Goal: Navigation & Orientation: Find specific page/section

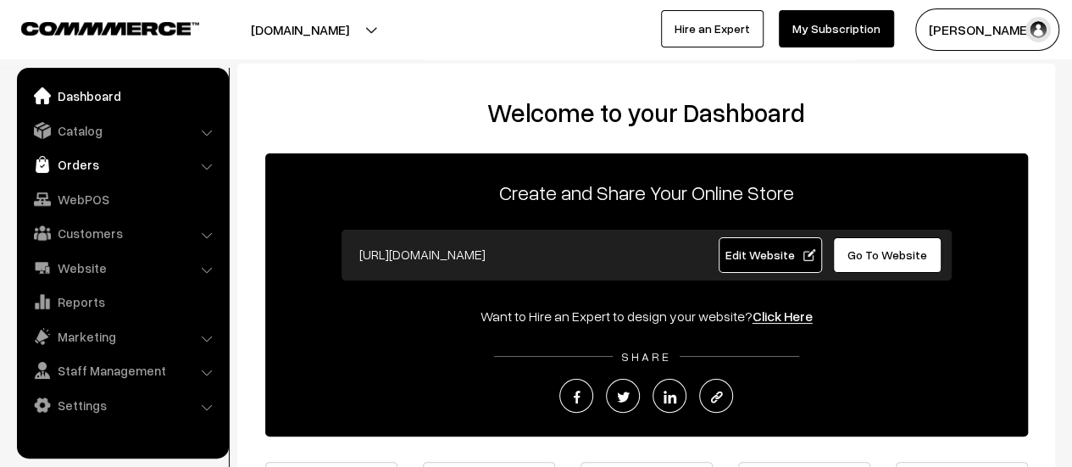
click at [83, 171] on link "Orders" at bounding box center [122, 164] width 202 height 31
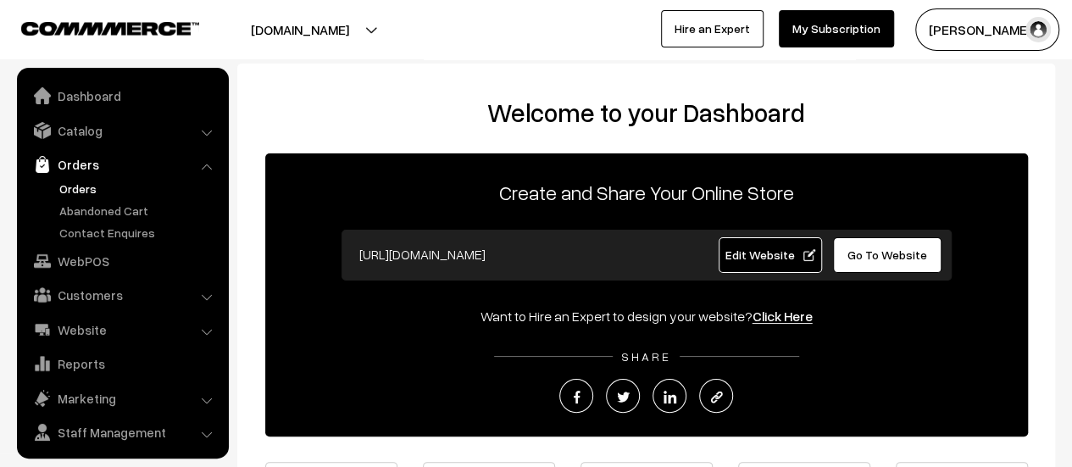
click at [86, 183] on link "Orders" at bounding box center [139, 189] width 168 height 18
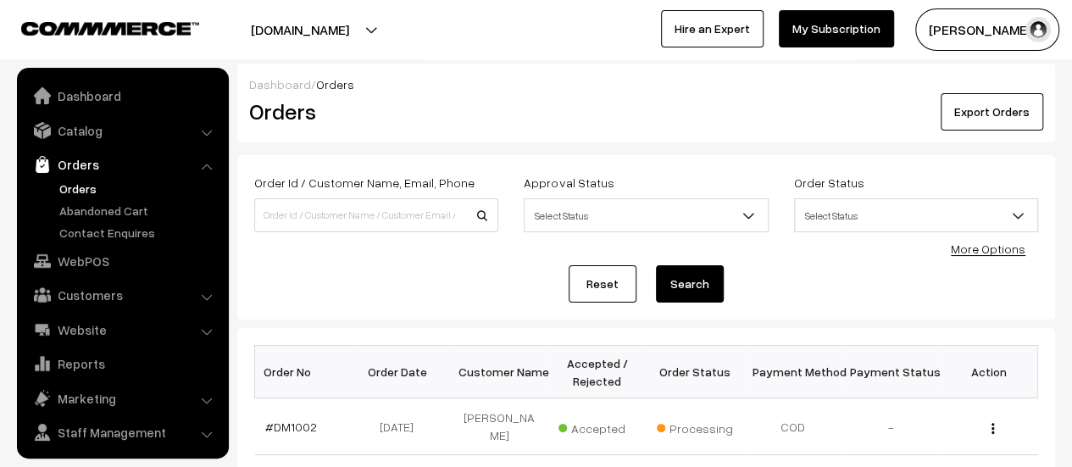
scroll to position [39, 0]
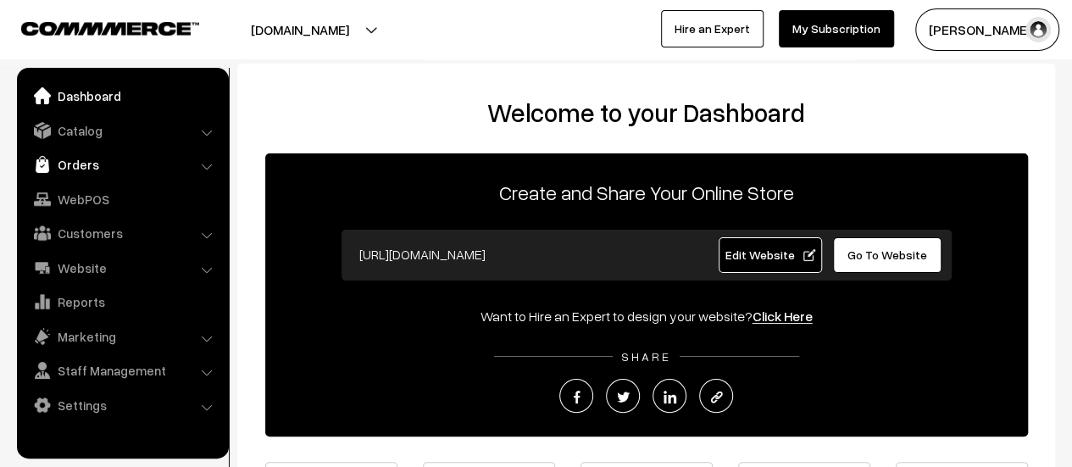
click at [67, 168] on link "Orders" at bounding box center [122, 164] width 202 height 31
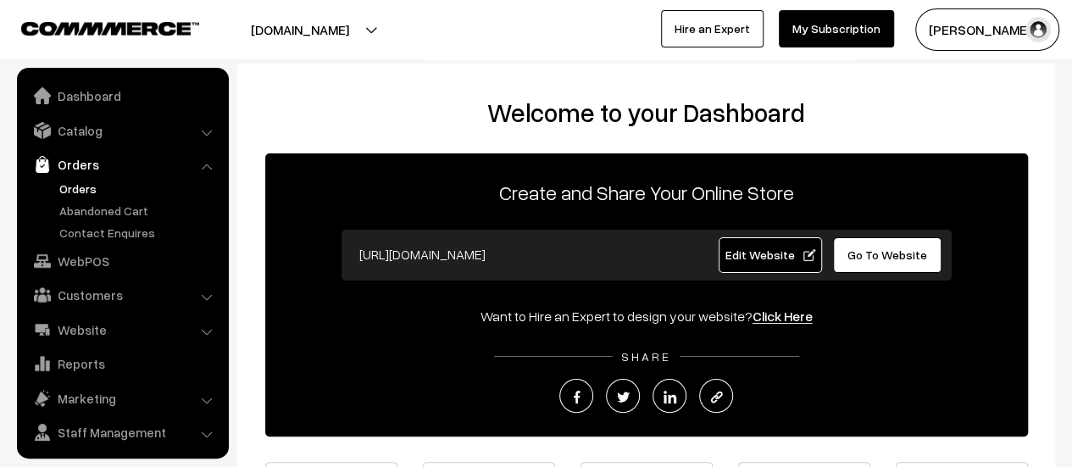
click at [75, 181] on link "Orders" at bounding box center [139, 189] width 168 height 18
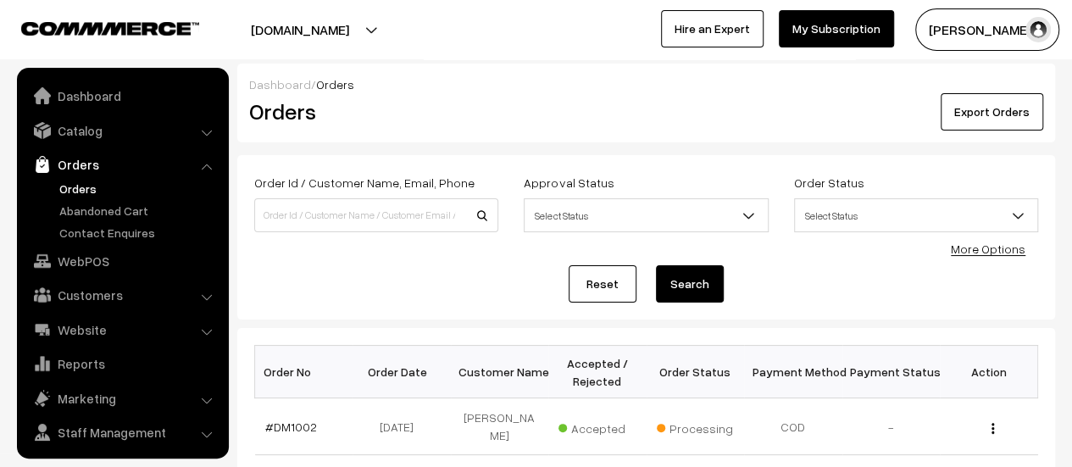
scroll to position [39, 0]
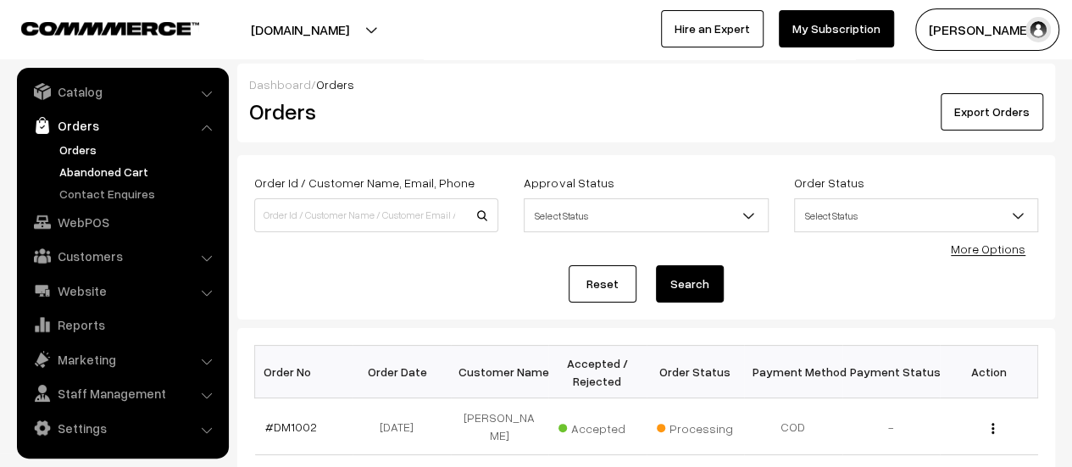
click at [120, 169] on link "Abandoned Cart" at bounding box center [139, 172] width 168 height 18
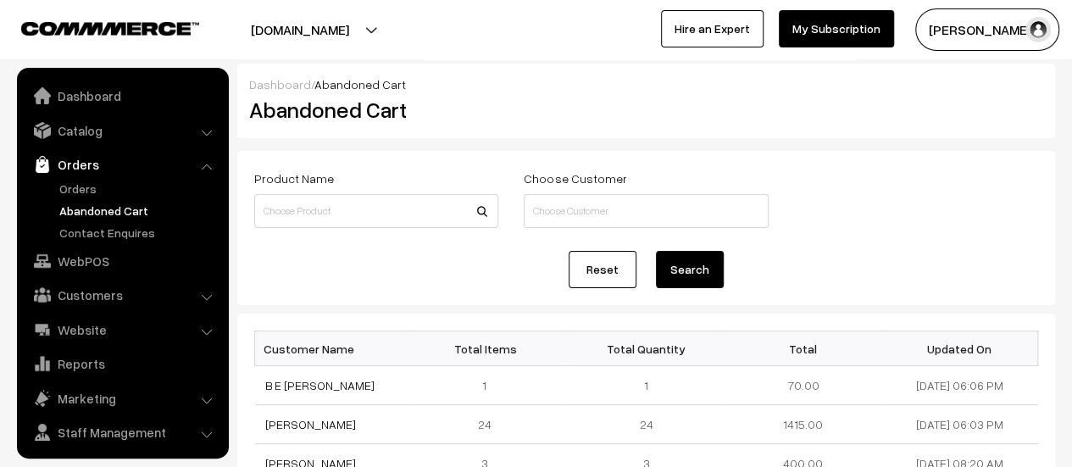
scroll to position [39, 0]
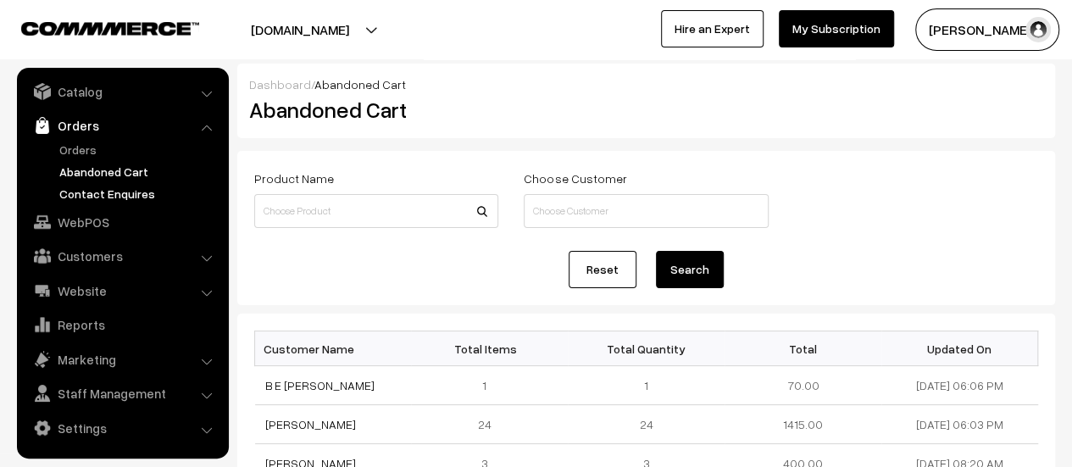
click at [123, 189] on link "Contact Enquires" at bounding box center [139, 194] width 168 height 18
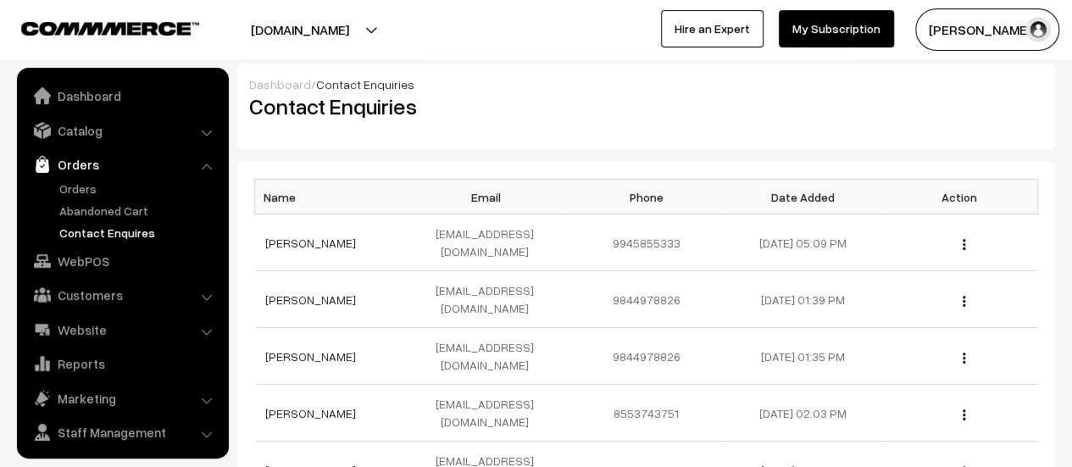
scroll to position [39, 0]
